Goal: Use online tool/utility: Utilize a website feature to perform a specific function

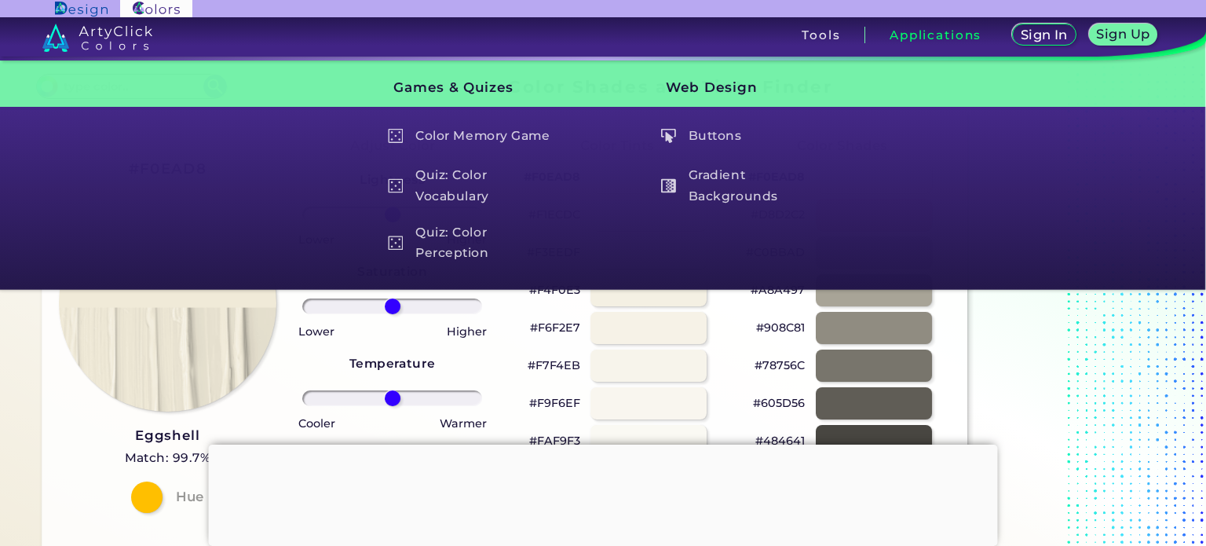
drag, startPoint x: 959, startPoint y: 0, endPoint x: 1156, endPoint y: 150, distance: 247.6
click at [1156, 150] on div "Games & Quizes Color Memory Game Quiz: Color Vocabulary Quiz: Color Perception …" at bounding box center [602, 173] width 1169 height 222
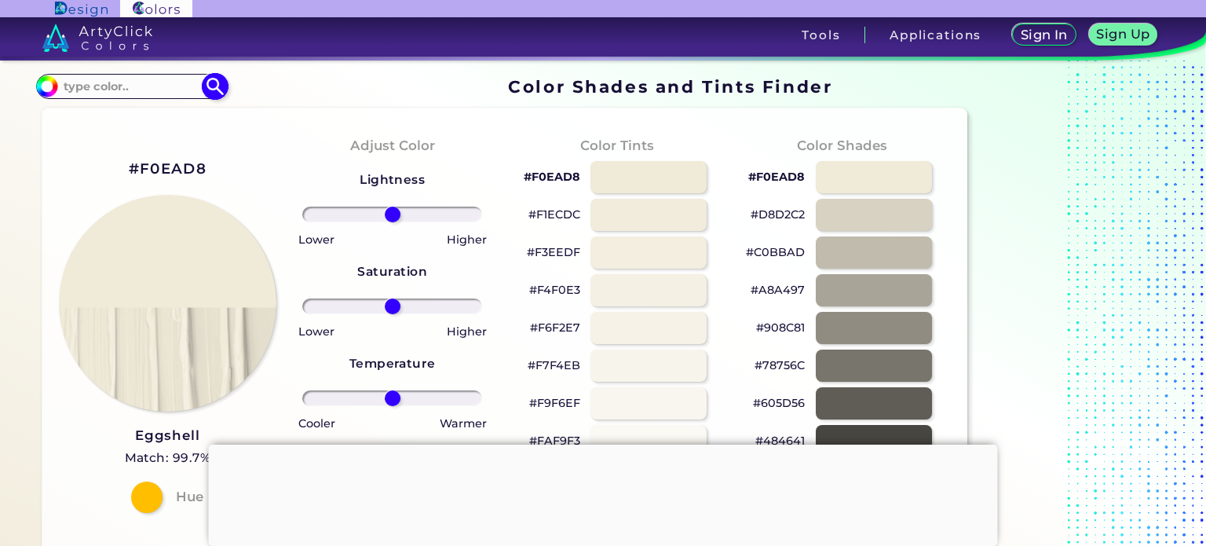
click at [50, 87] on input "#f0ead8" at bounding box center [45, 85] width 20 height 20
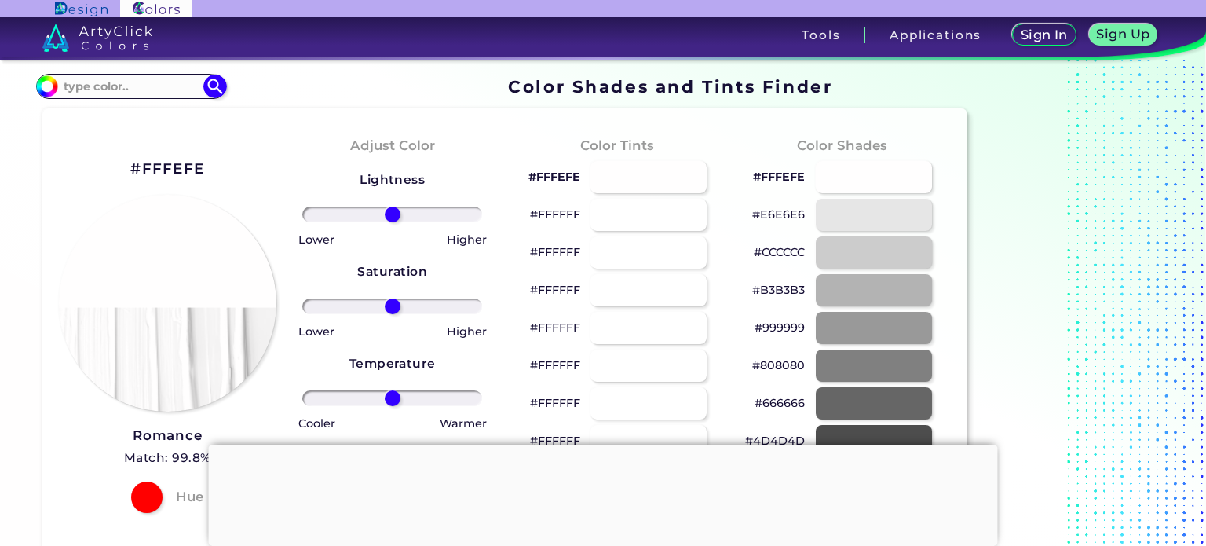
click at [276, 159] on div "#FFFEFE Romance Match: 99.8% Hue" at bounding box center [167, 334] width 225 height 427
click at [875, 174] on div at bounding box center [874, 177] width 118 height 32
type input "#fffefe"
click at [181, 166] on h2 "#FFFEFE" at bounding box center [167, 169] width 74 height 20
click at [181, 166] on h2 "#FFFEFE copied" at bounding box center [167, 169] width 74 height 20
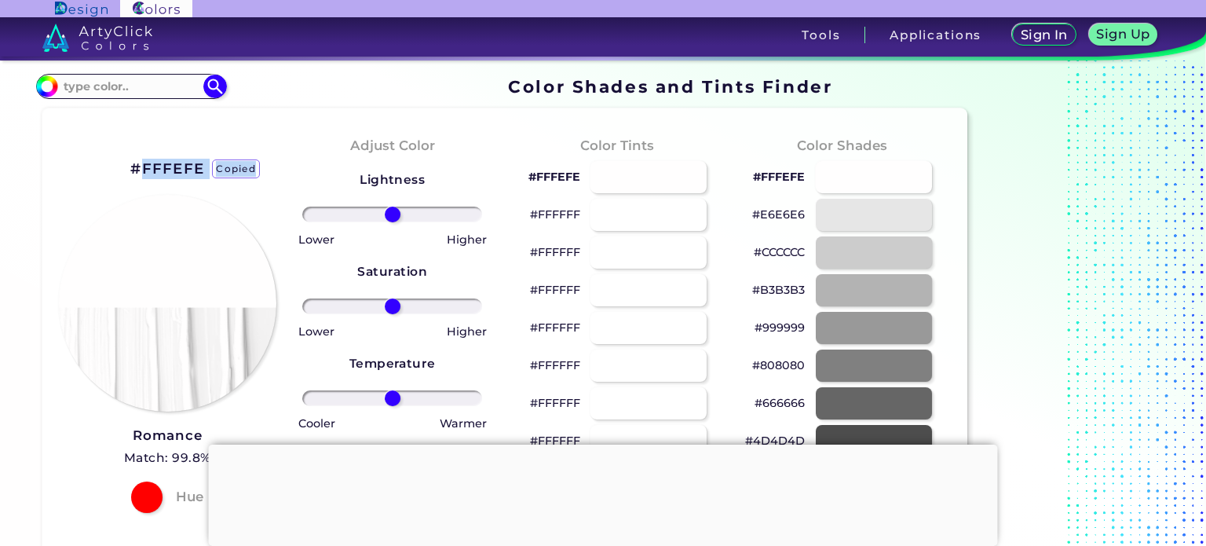
copy h2 "FFFEFE copied"
